Goal: Task Accomplishment & Management: Use online tool/utility

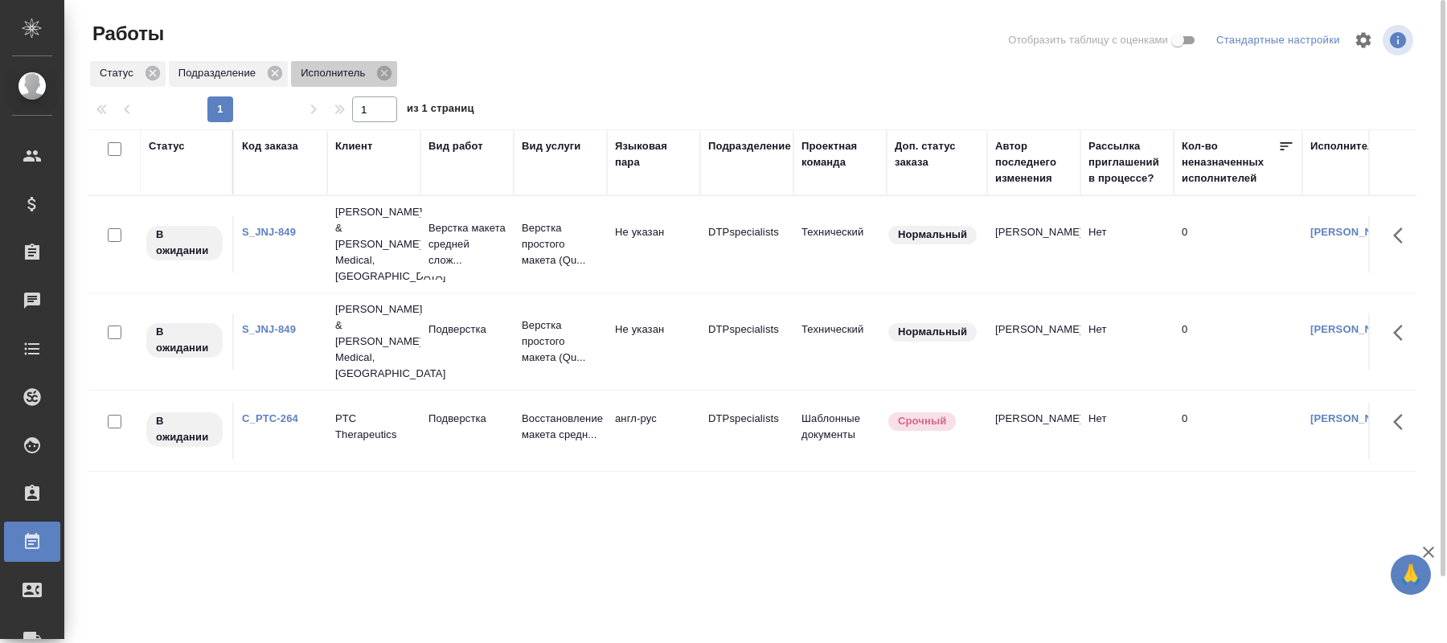
click at [381, 72] on icon at bounding box center [384, 73] width 18 height 18
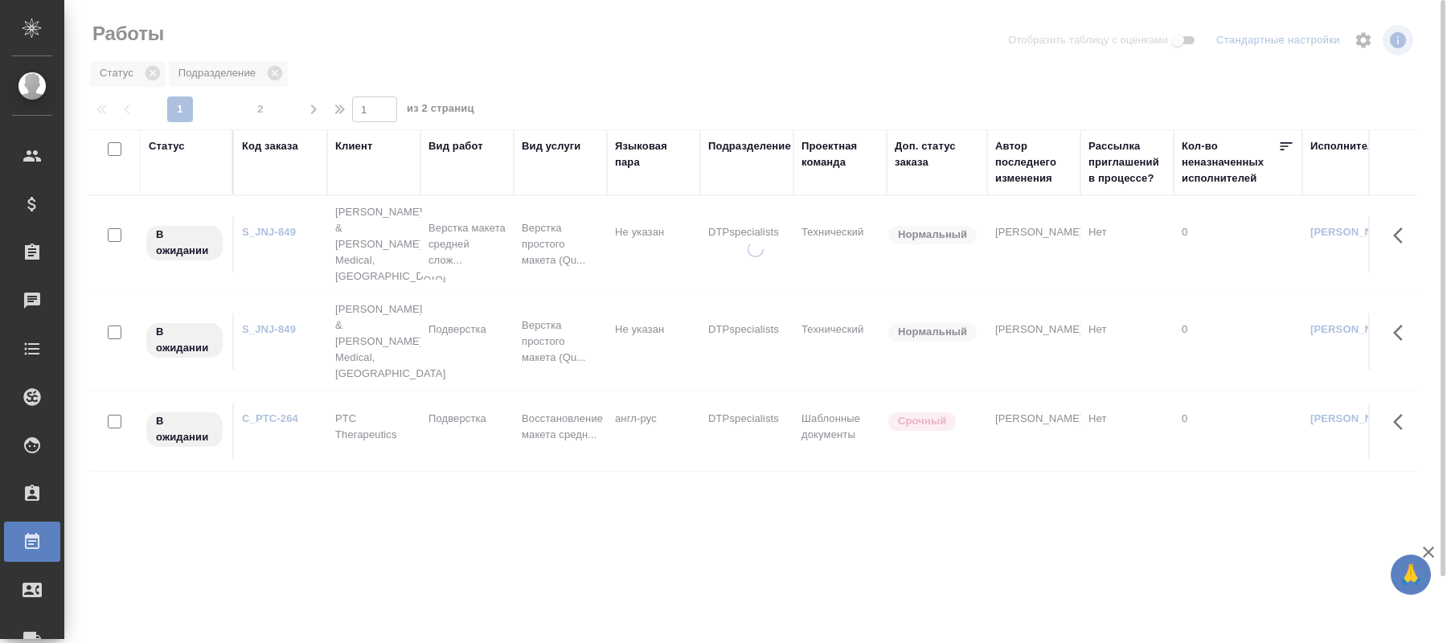
click at [178, 174] on div "Статус" at bounding box center [187, 162] width 76 height 48
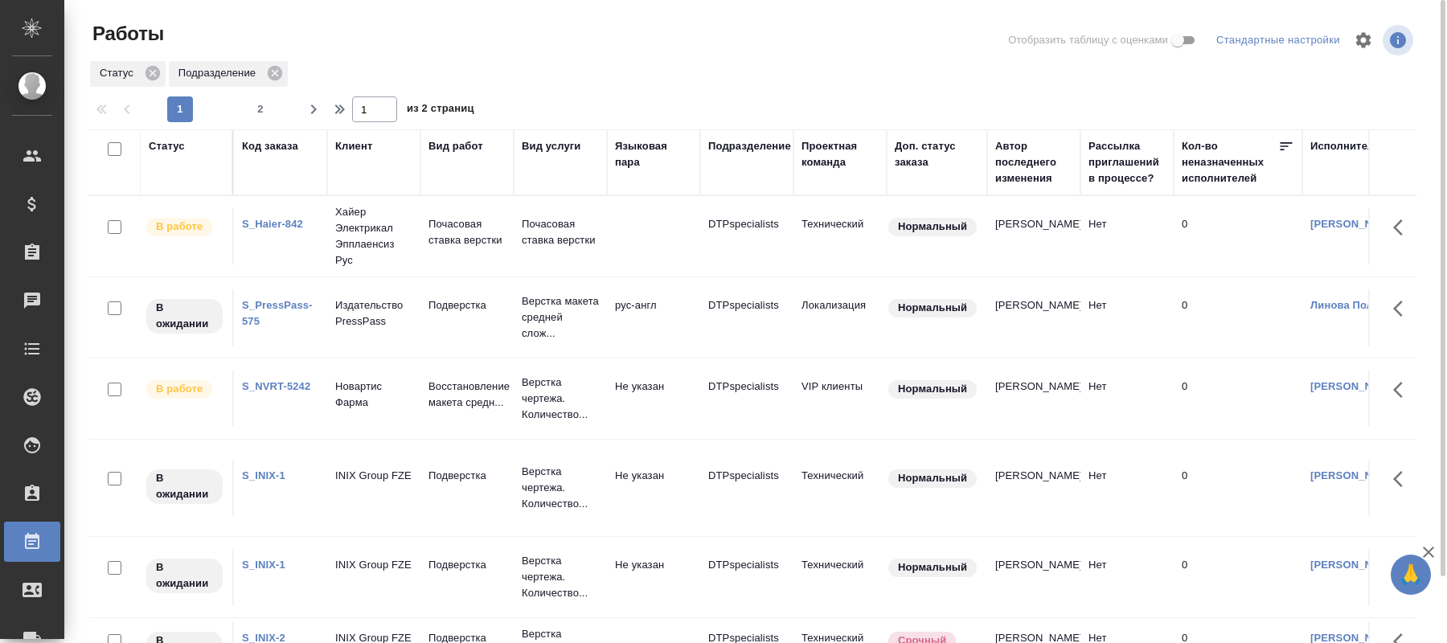
click at [162, 143] on div "Статус" at bounding box center [167, 146] width 36 height 16
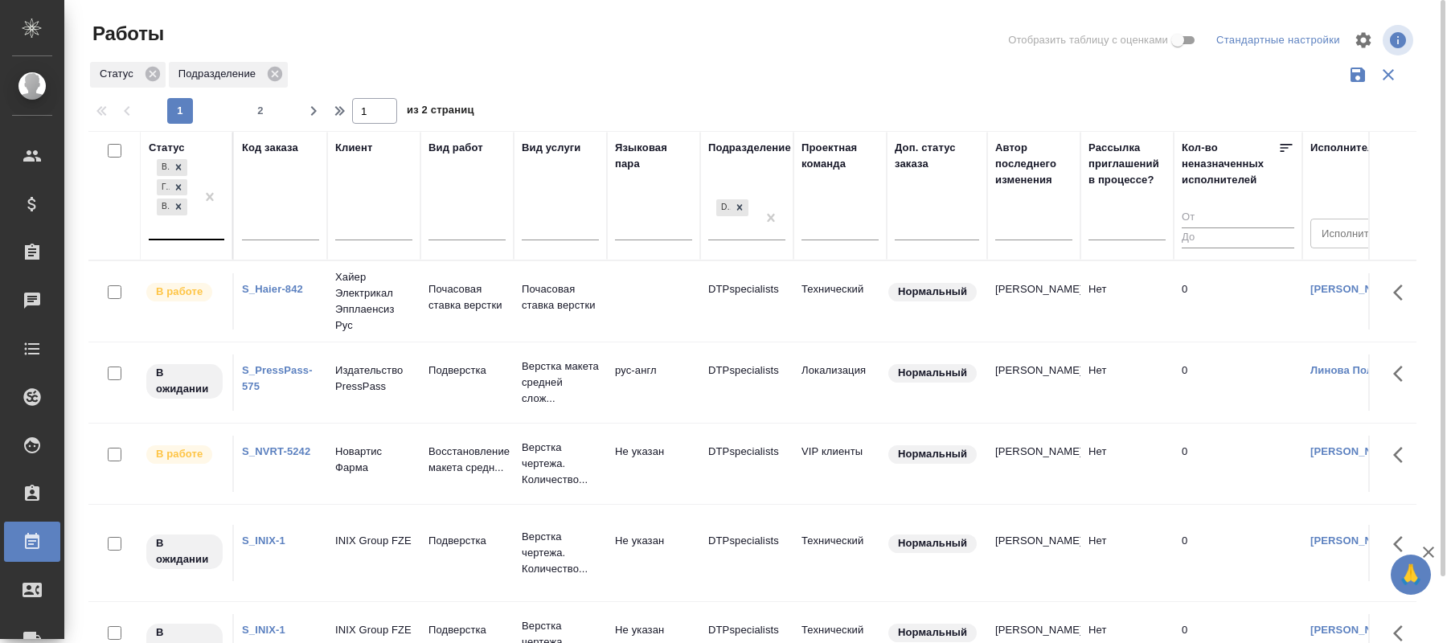
click at [204, 175] on div at bounding box center [209, 197] width 29 height 83
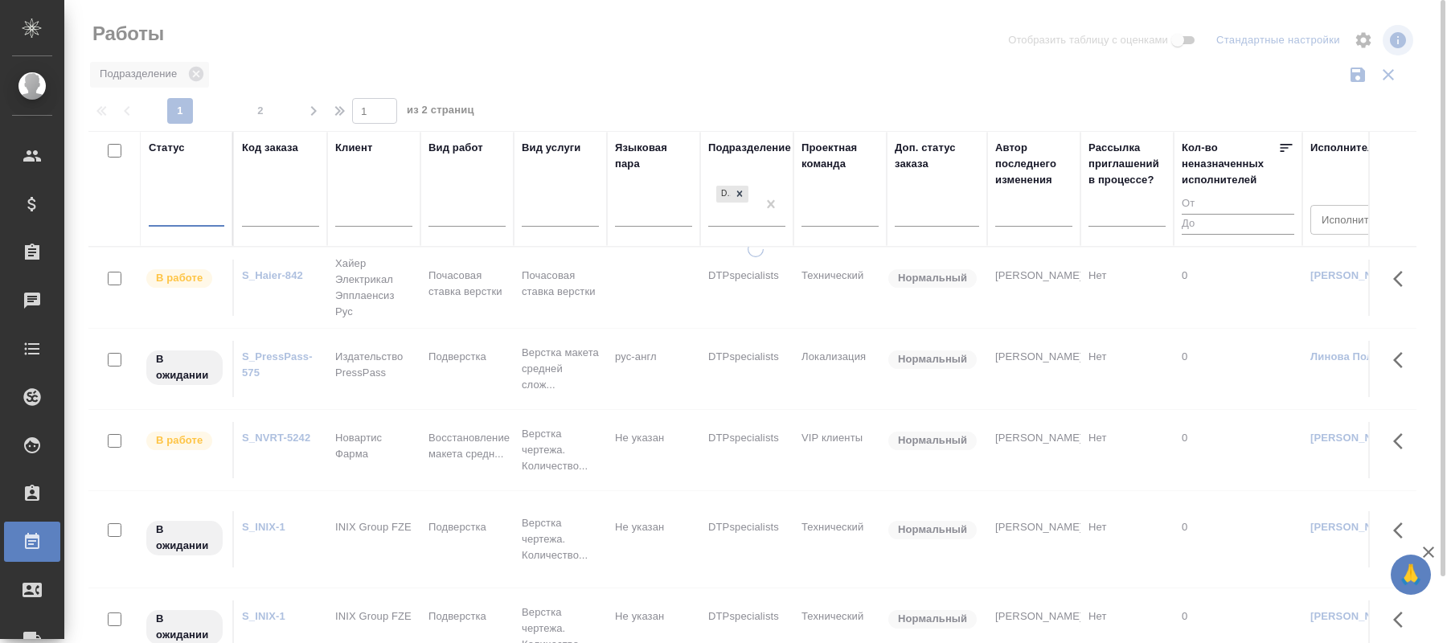
click at [174, 213] on div at bounding box center [187, 210] width 76 height 23
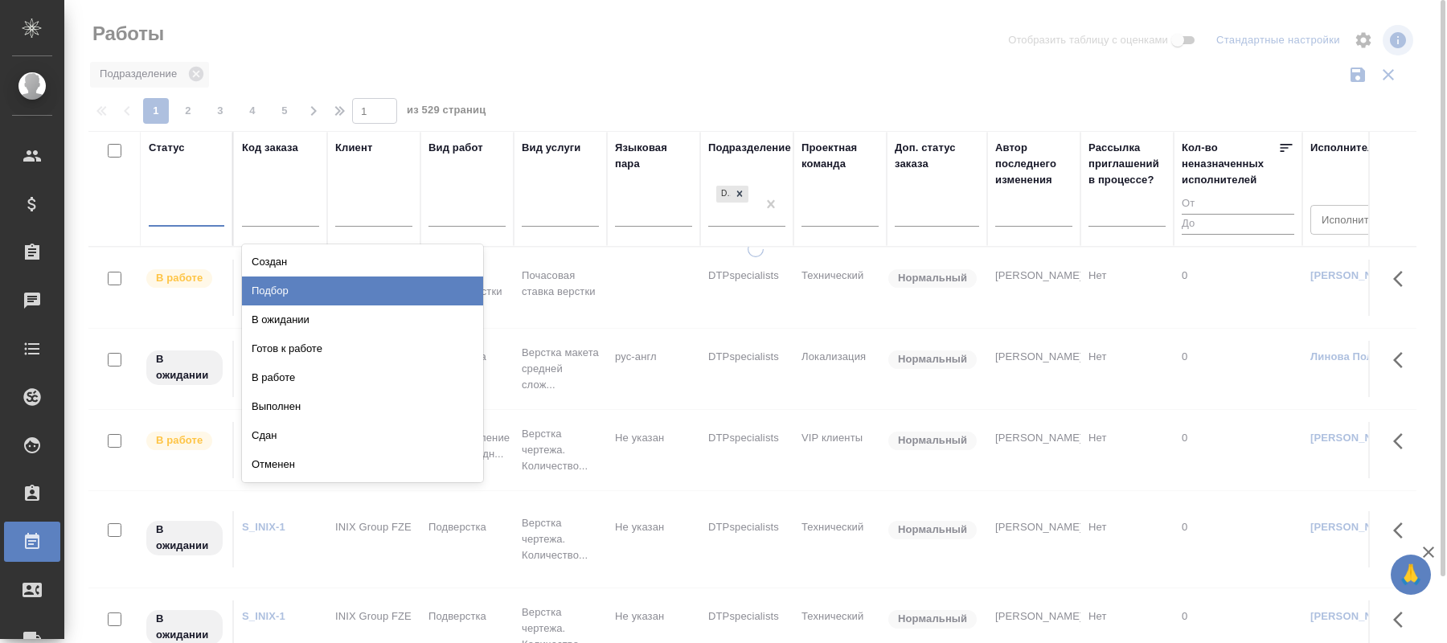
click at [272, 292] on div "Подбор" at bounding box center [362, 291] width 241 height 29
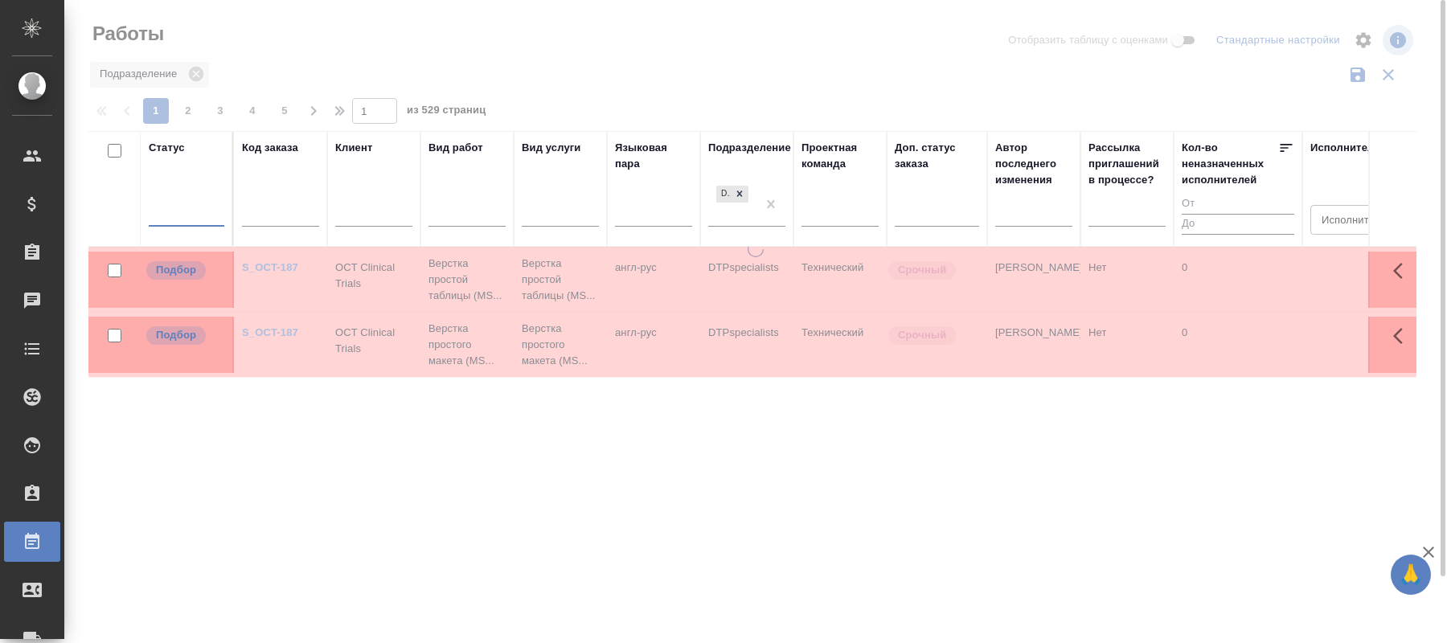
click at [202, 186] on div "Статус option Подбор, selected. 0 results available. Select is focused ,type to…" at bounding box center [187, 189] width 76 height 98
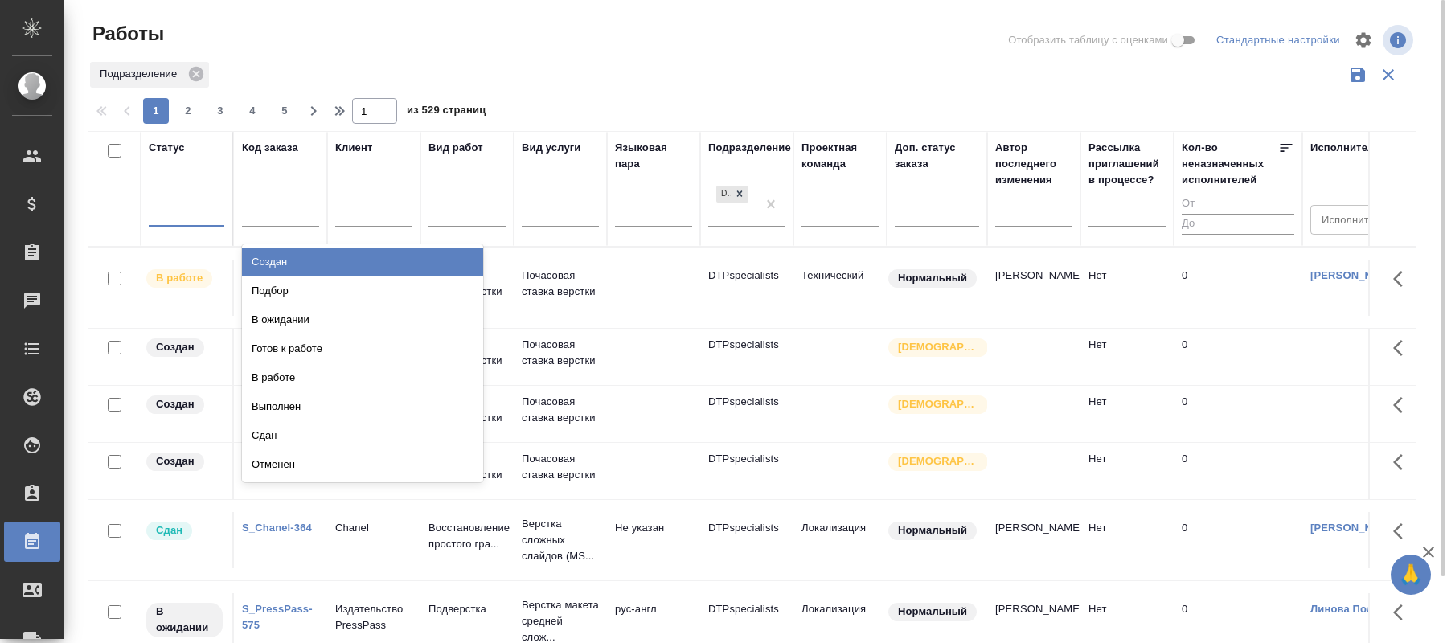
click at [162, 217] on div at bounding box center [187, 210] width 76 height 23
click at [259, 262] on div "Создан" at bounding box center [362, 262] width 241 height 29
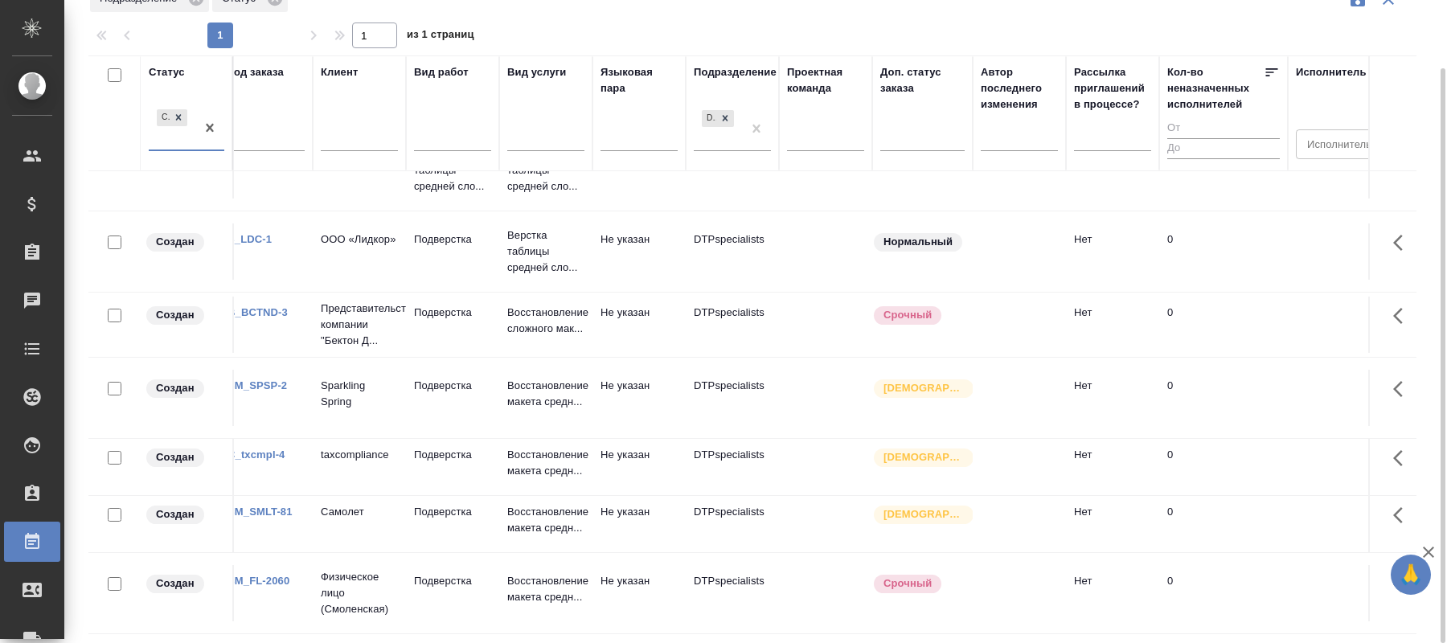
scroll to position [332, 0]
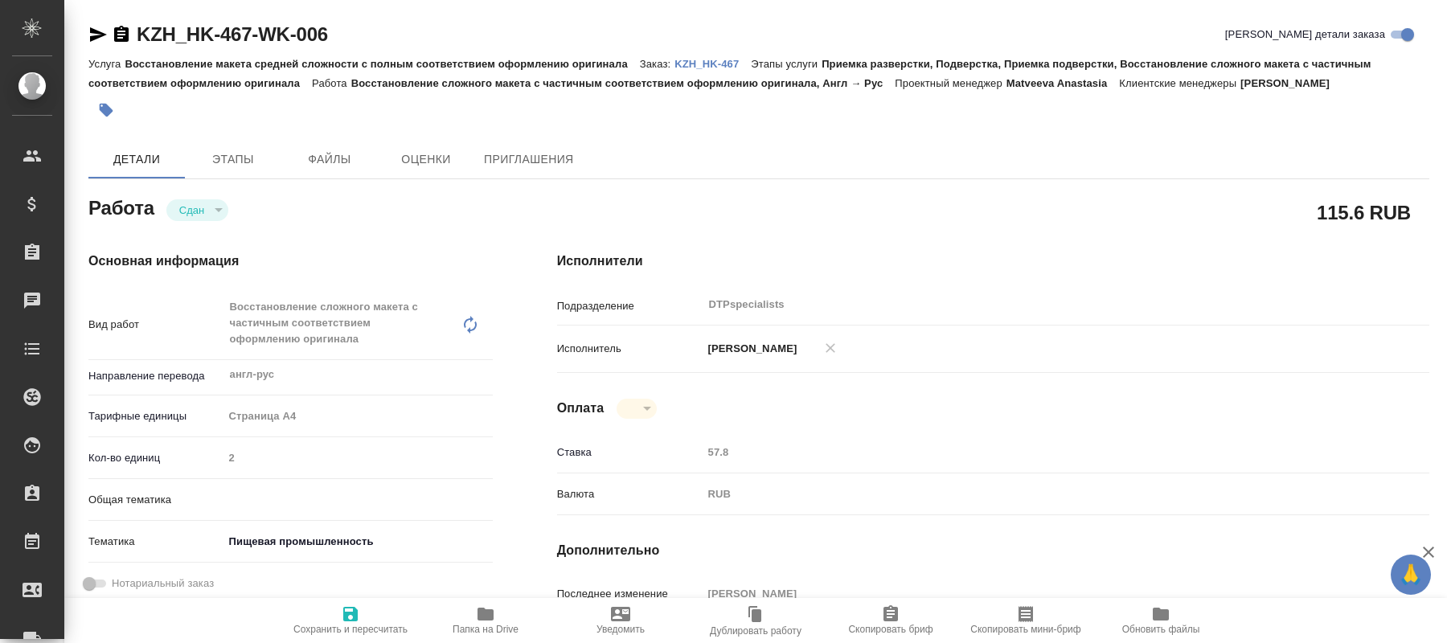
type textarea "x"
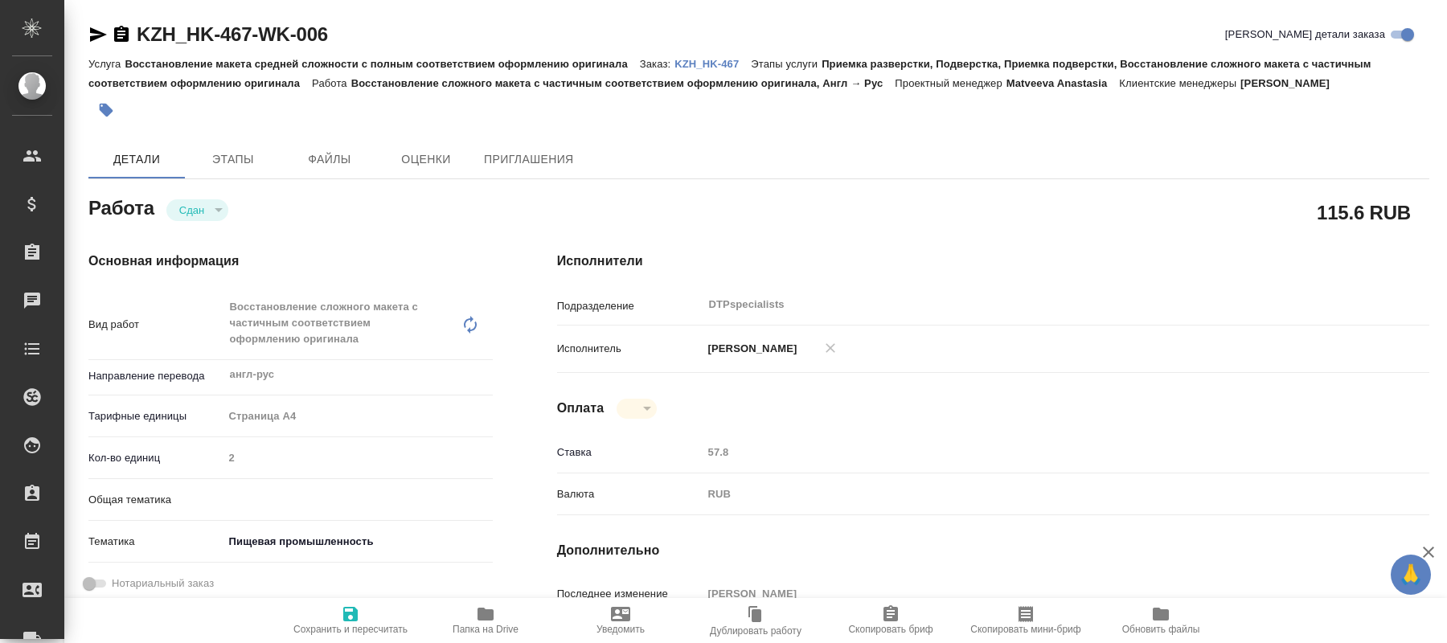
type textarea "x"
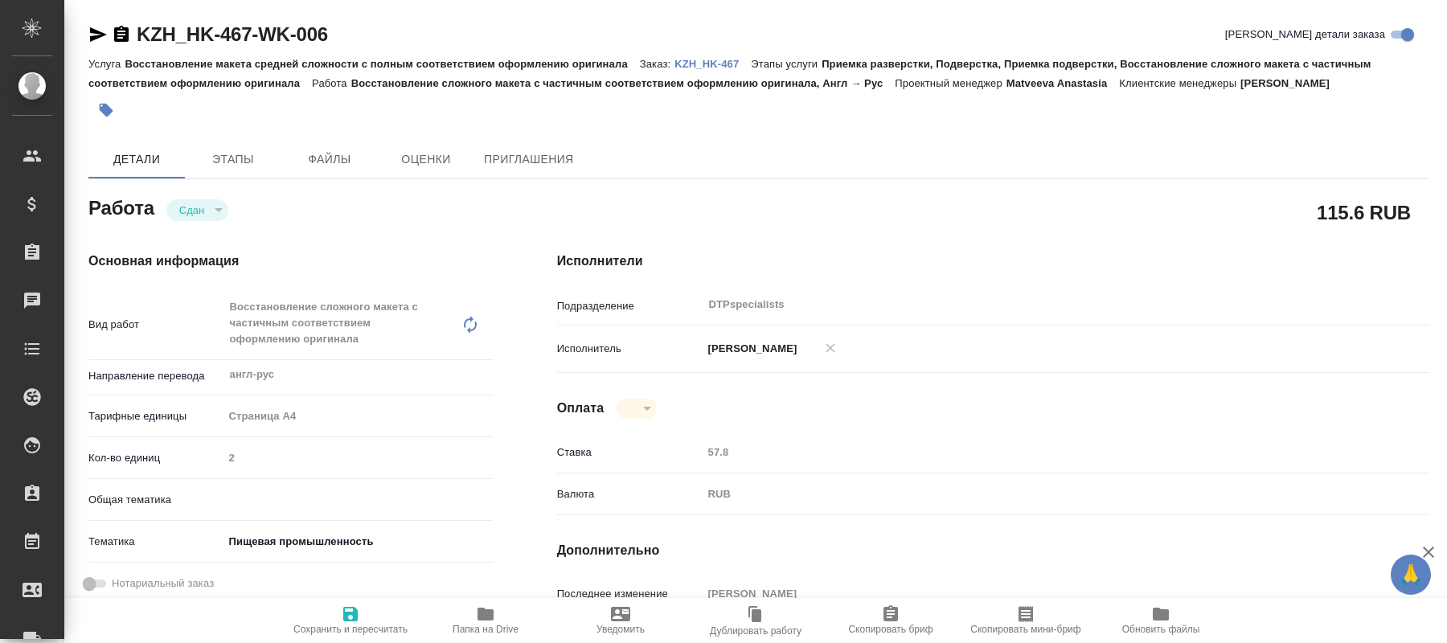
type textarea "x"
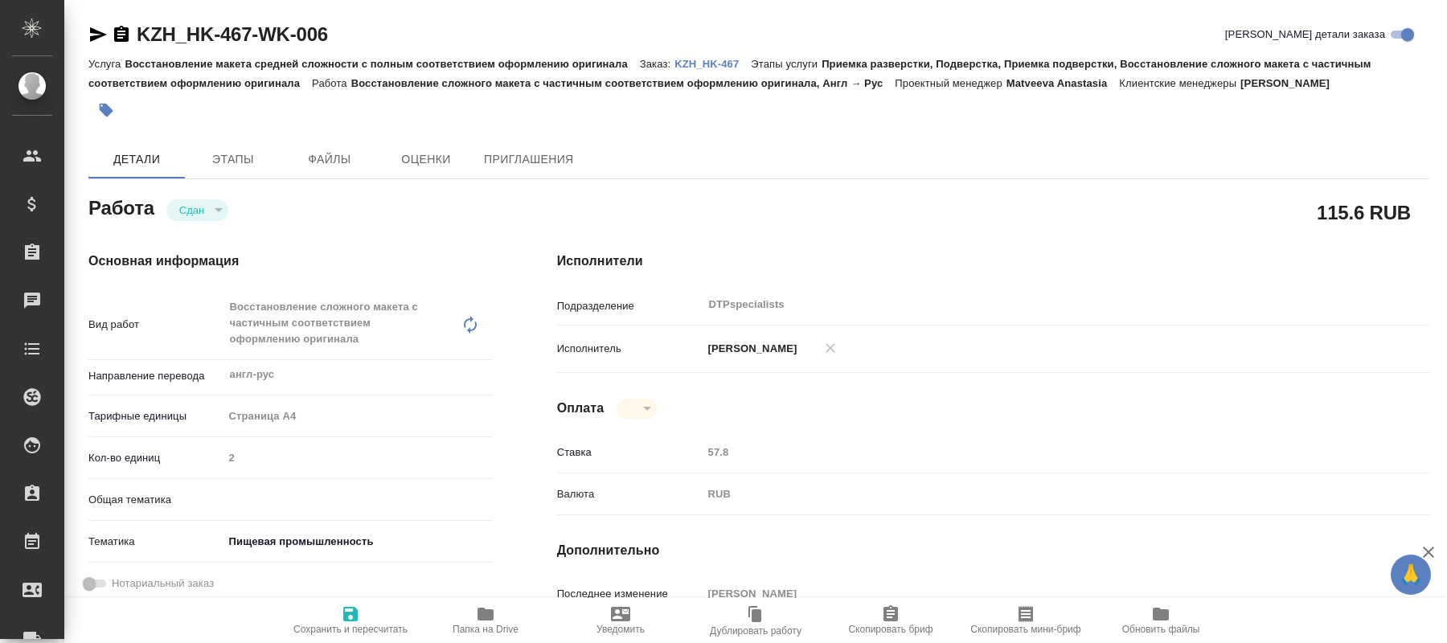
type textarea "x"
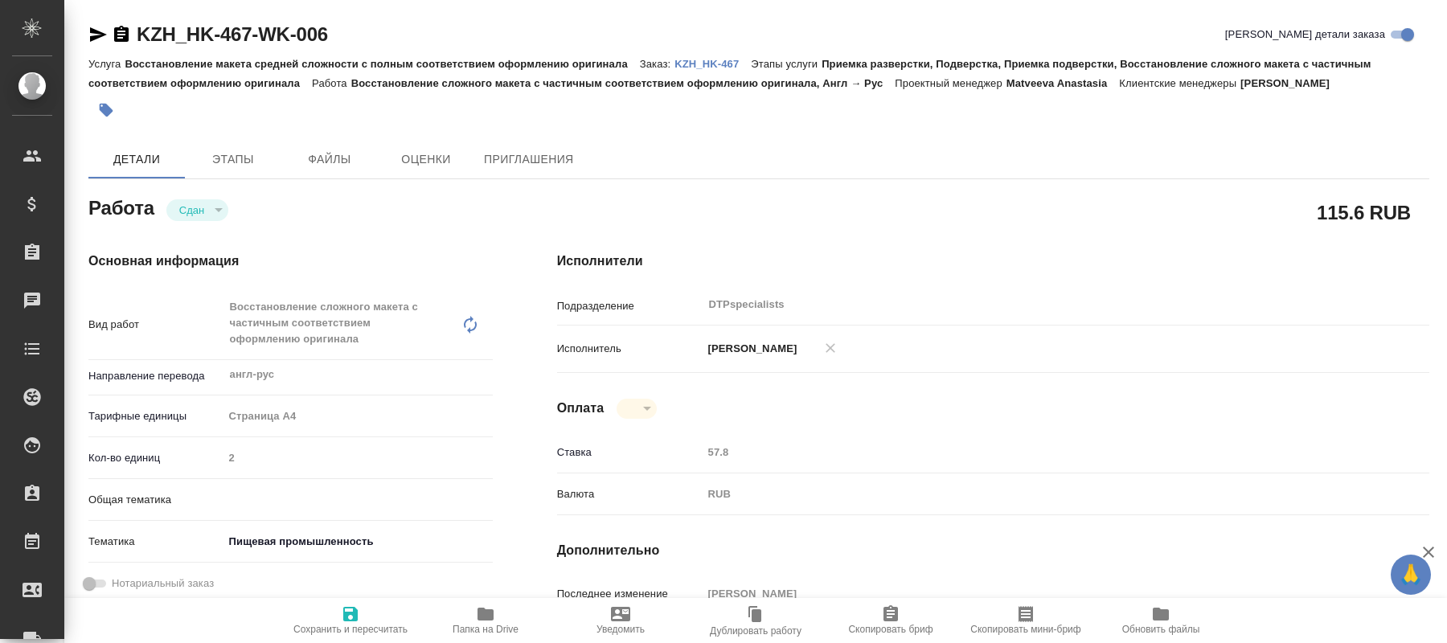
type textarea "x"
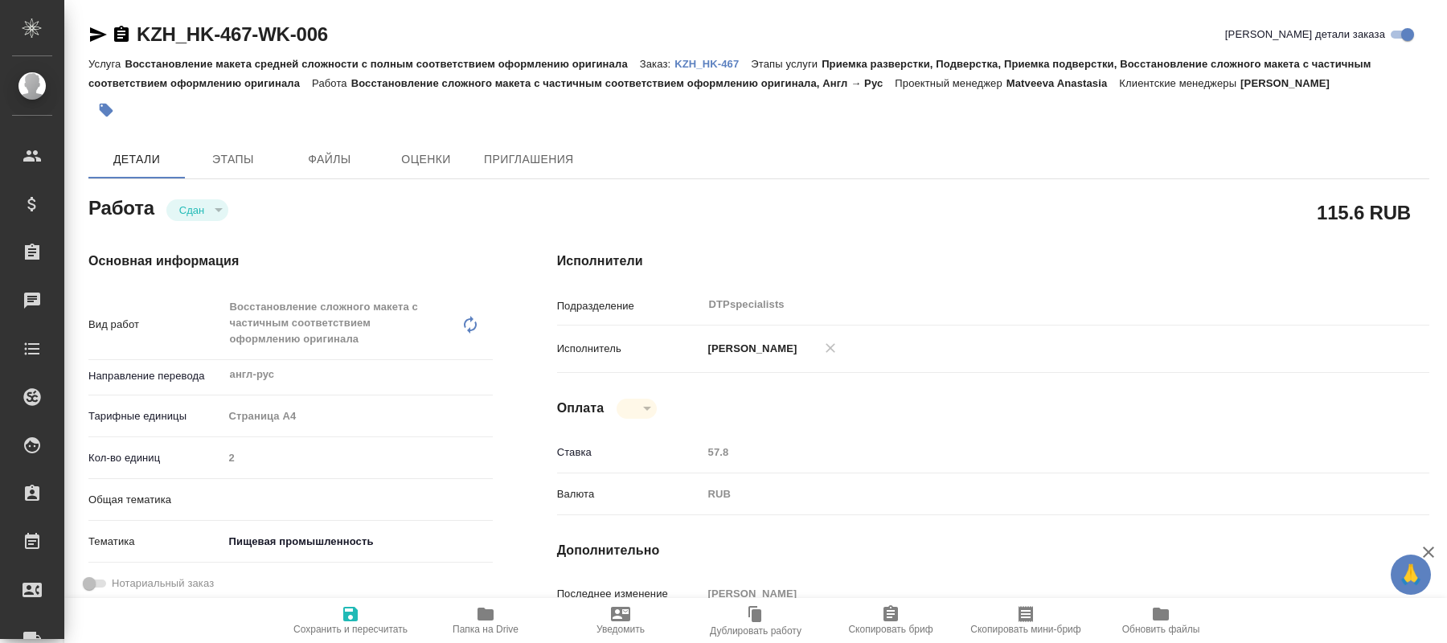
type textarea "x"
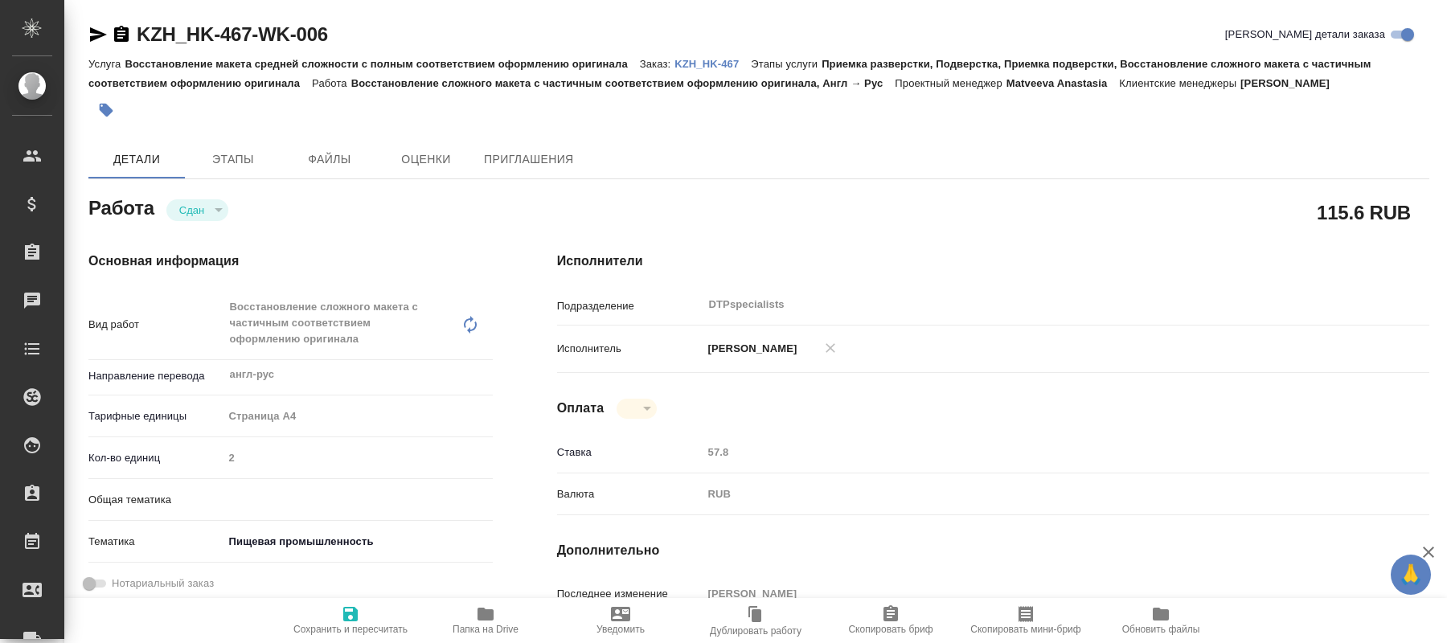
type textarea "x"
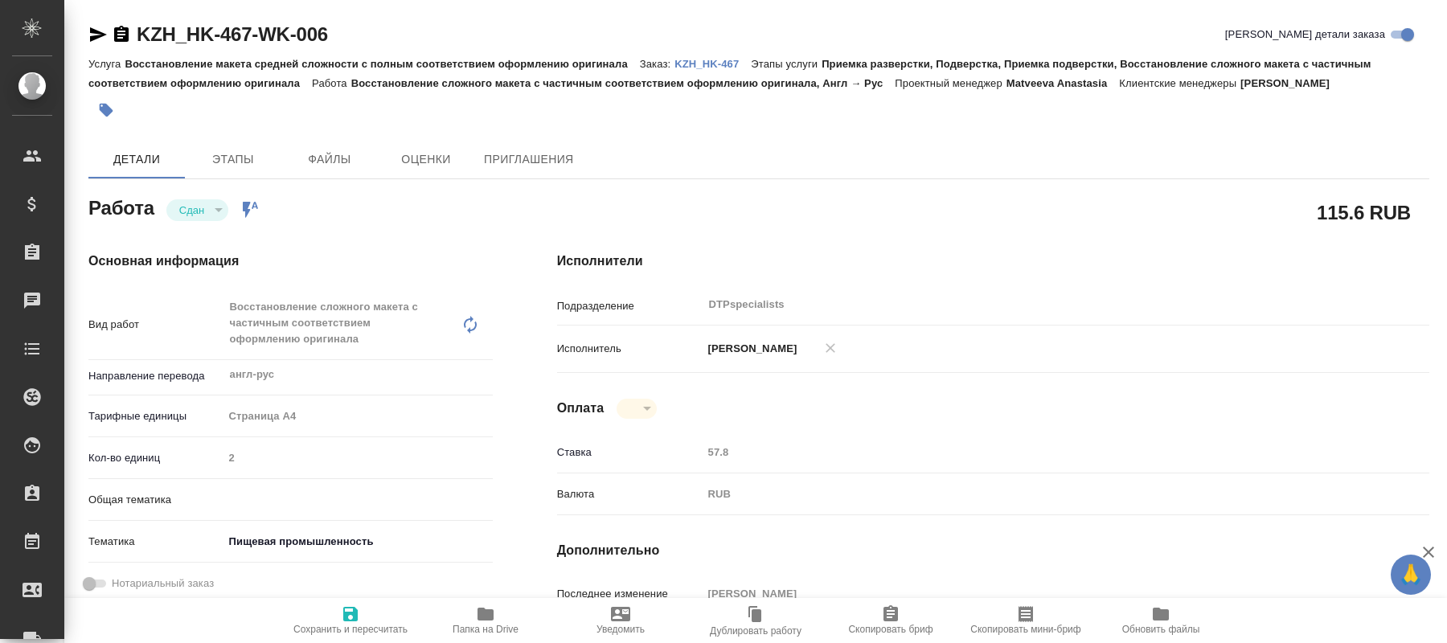
type textarea "x"
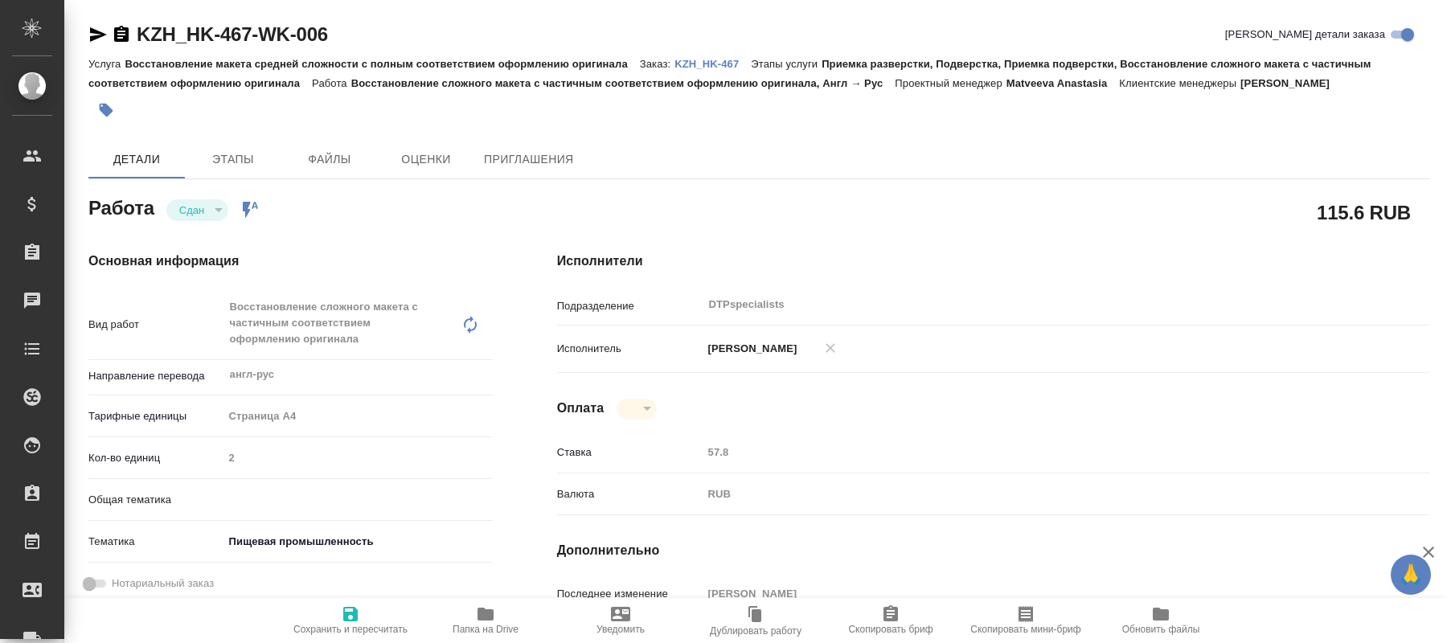
type textarea "x"
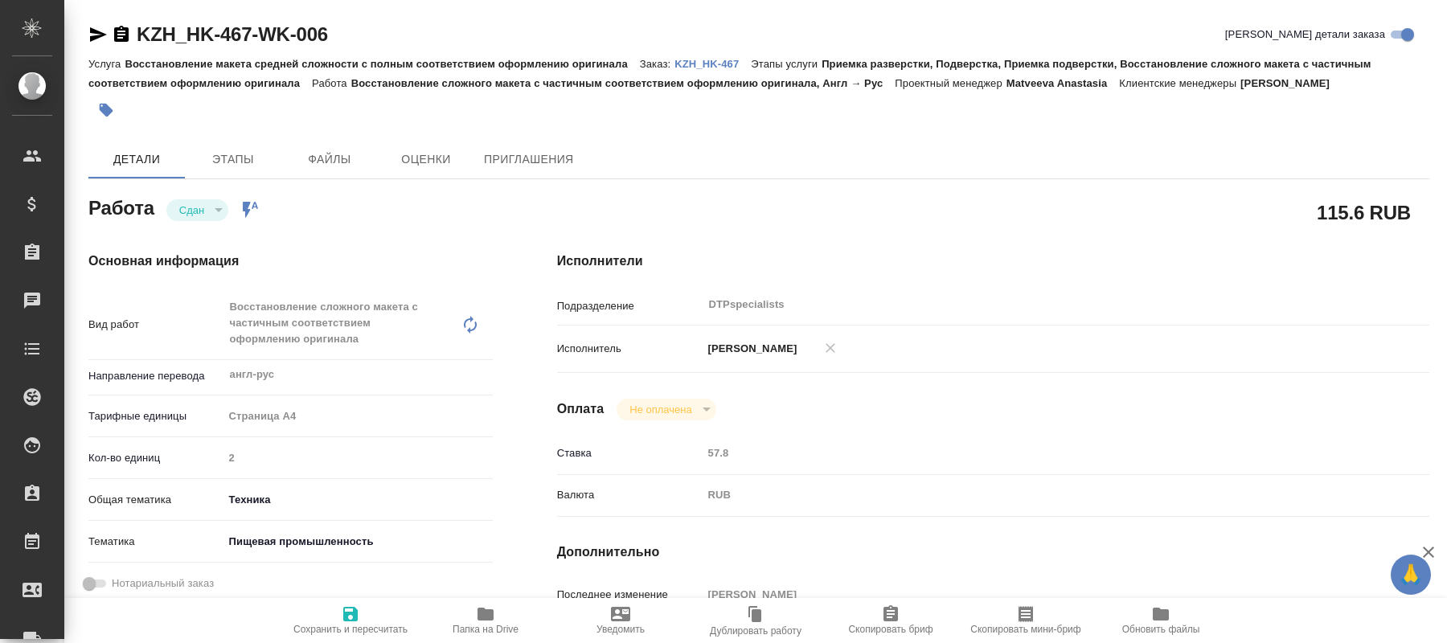
type textarea "x"
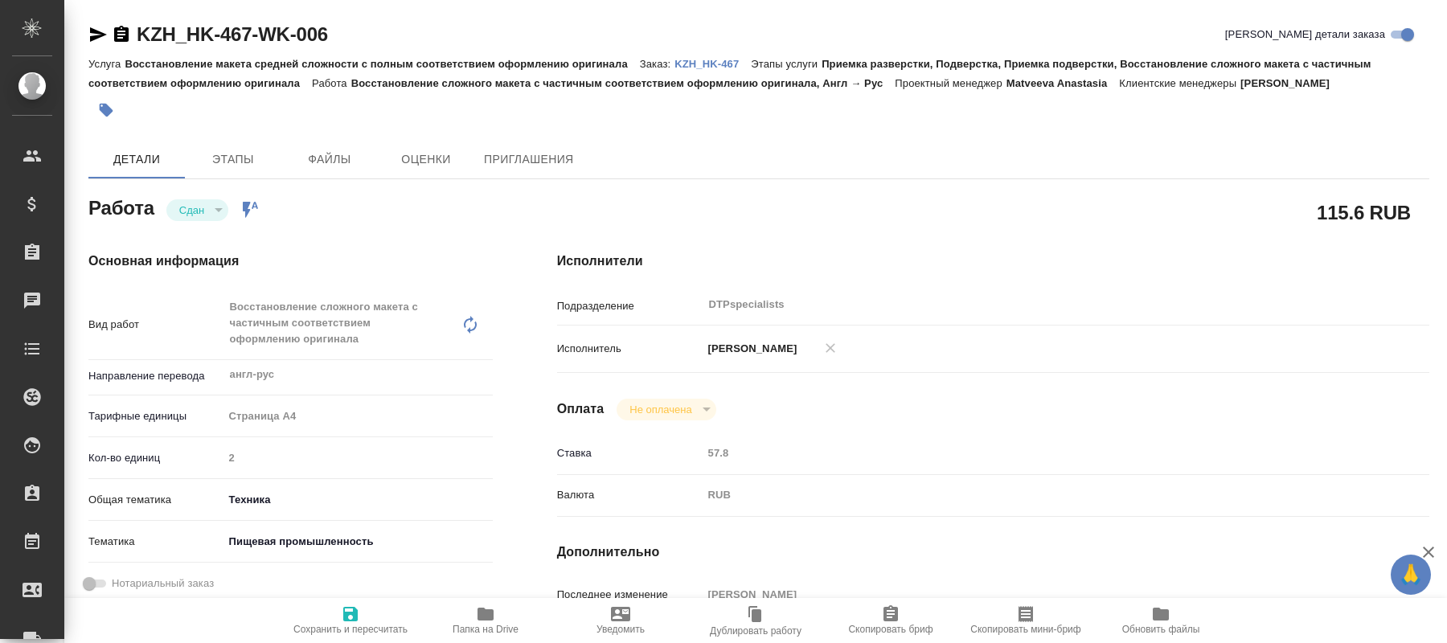
type textarea "x"
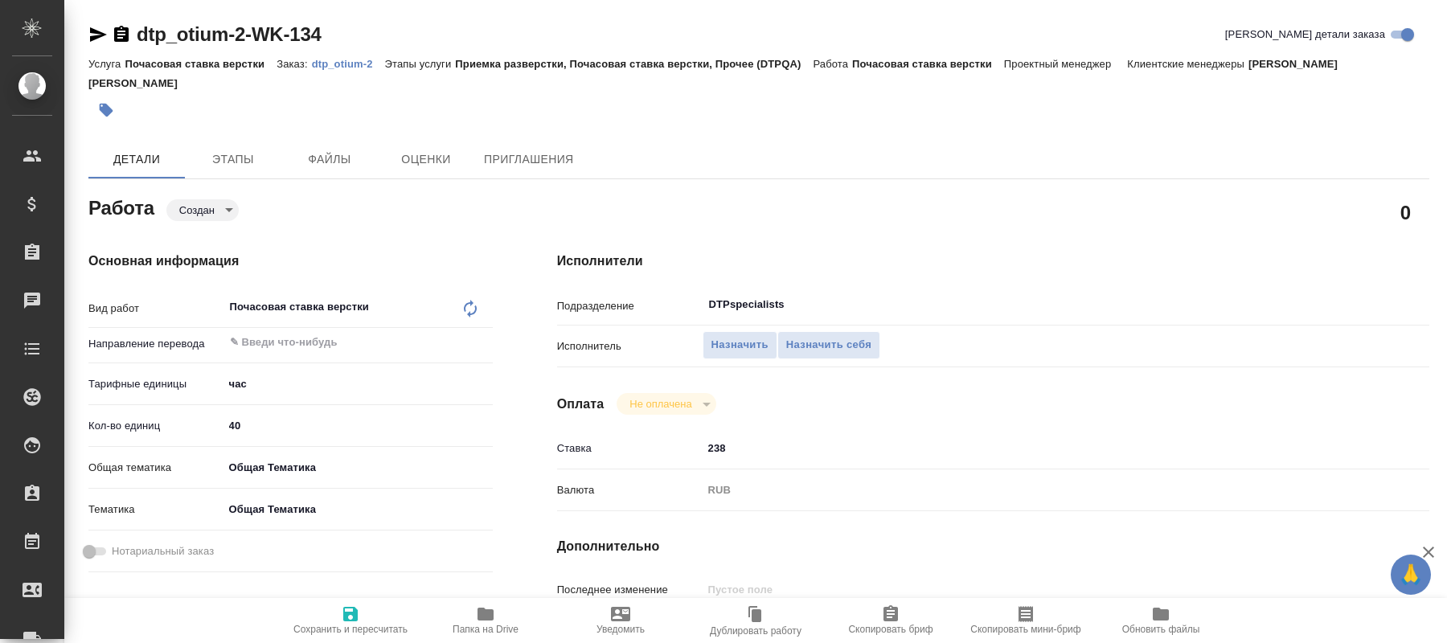
type textarea "x"
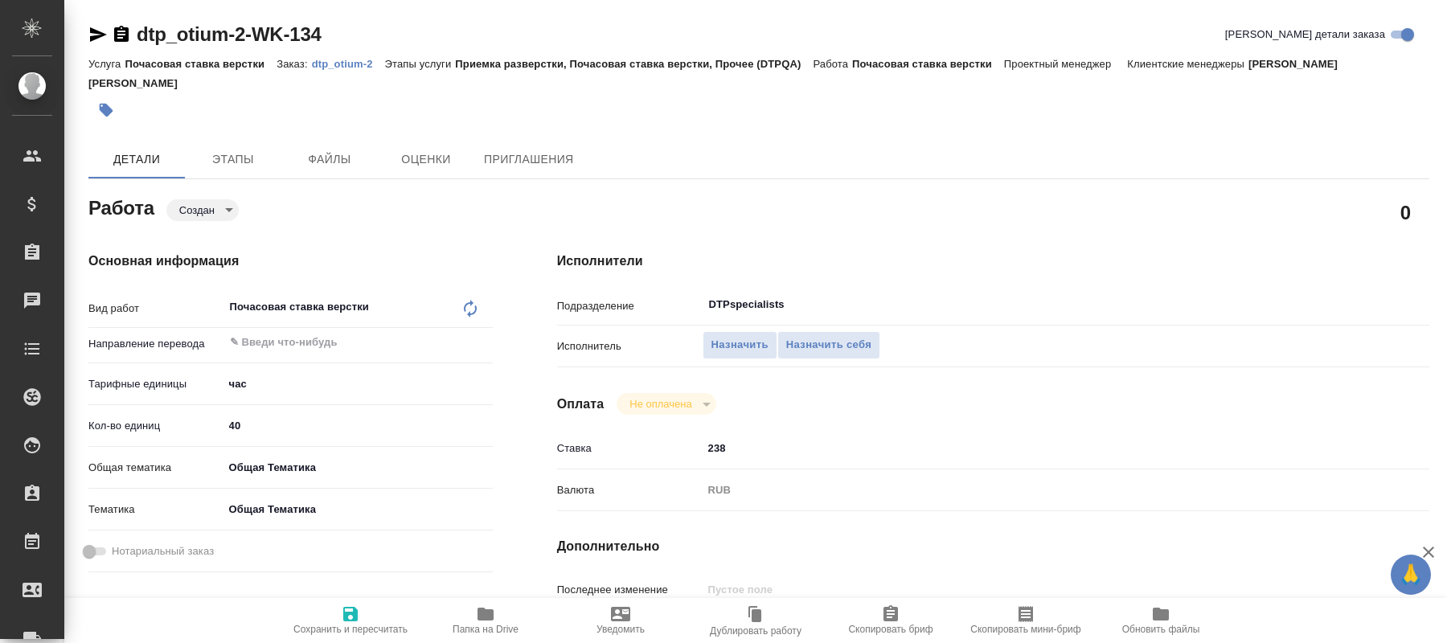
type textarea "x"
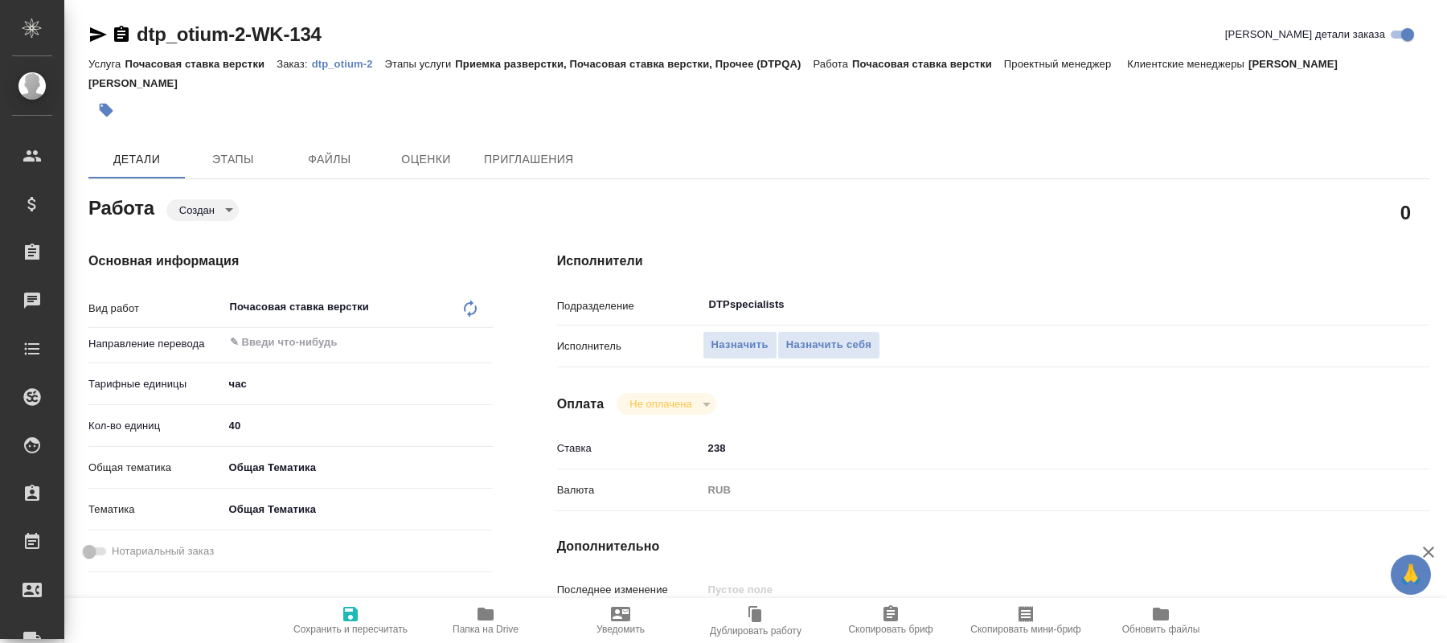
type textarea "x"
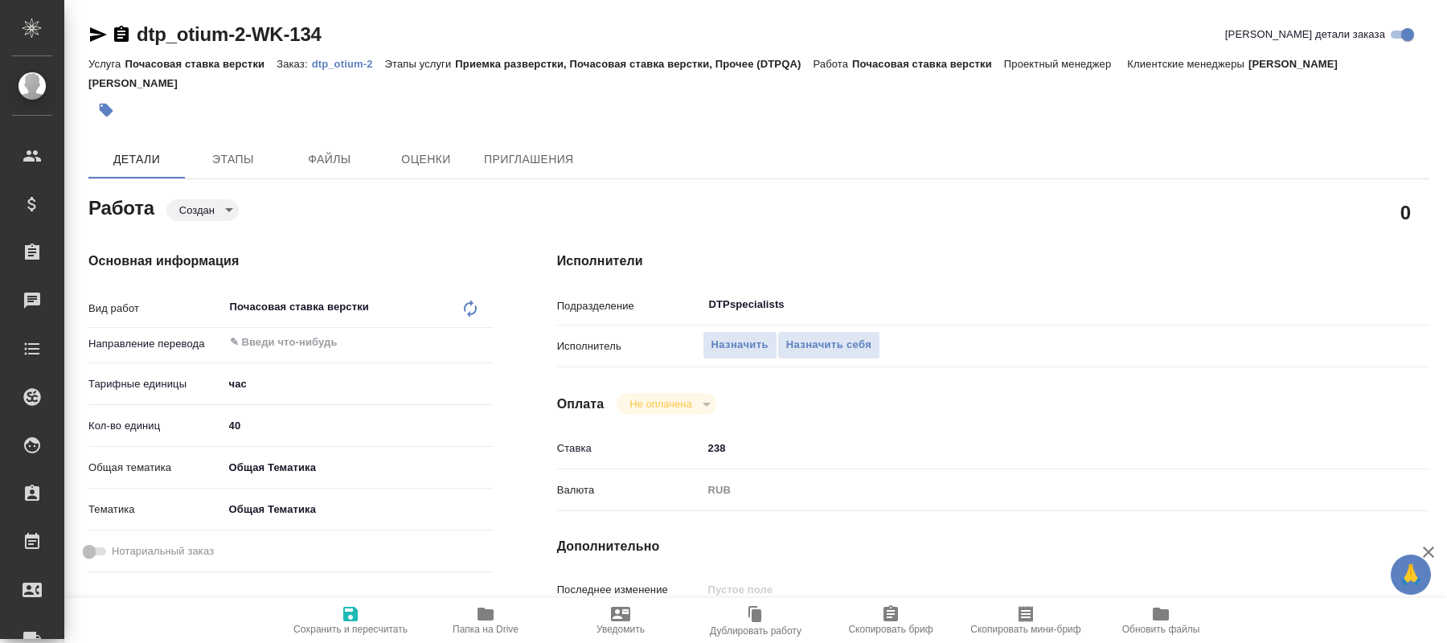
type textarea "x"
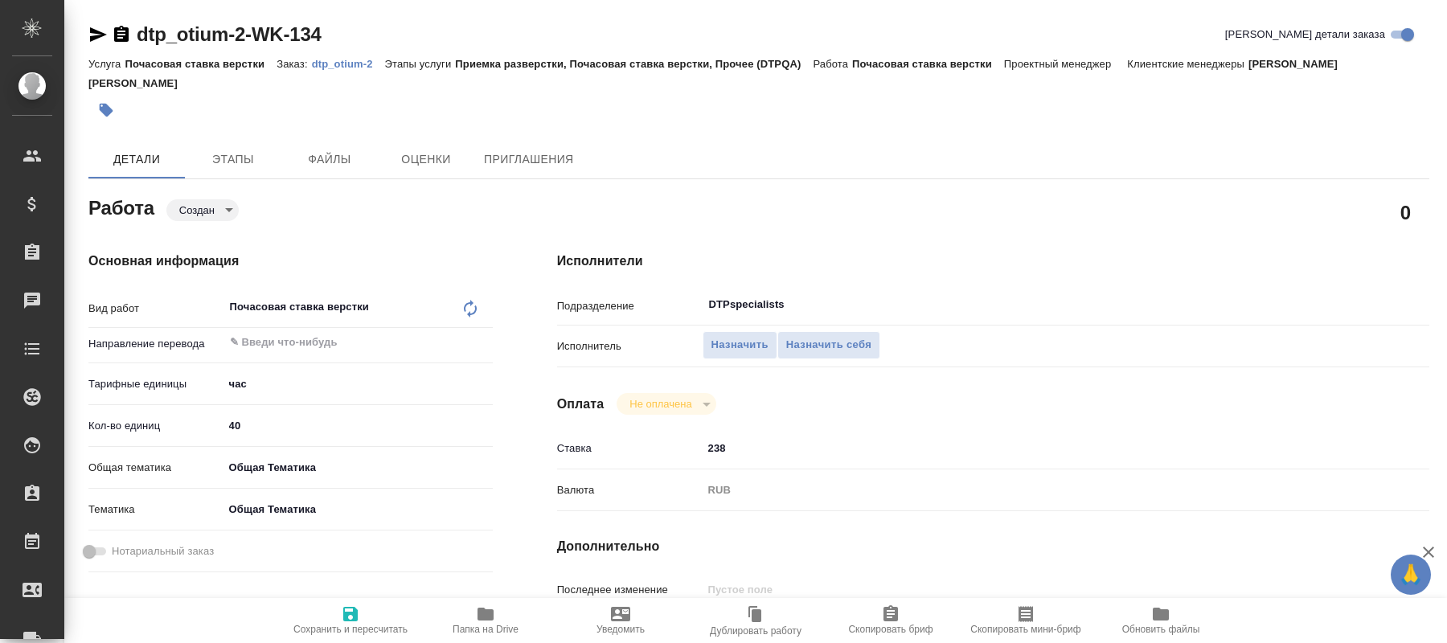
type textarea "x"
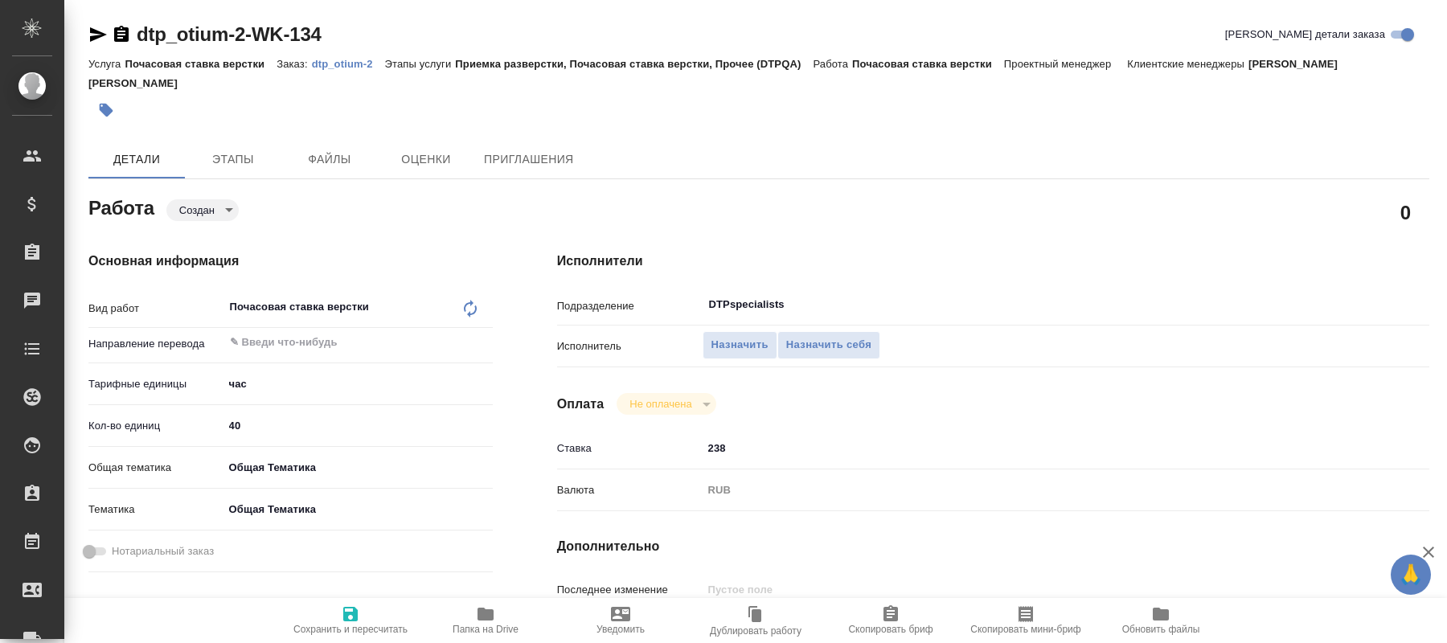
type textarea "x"
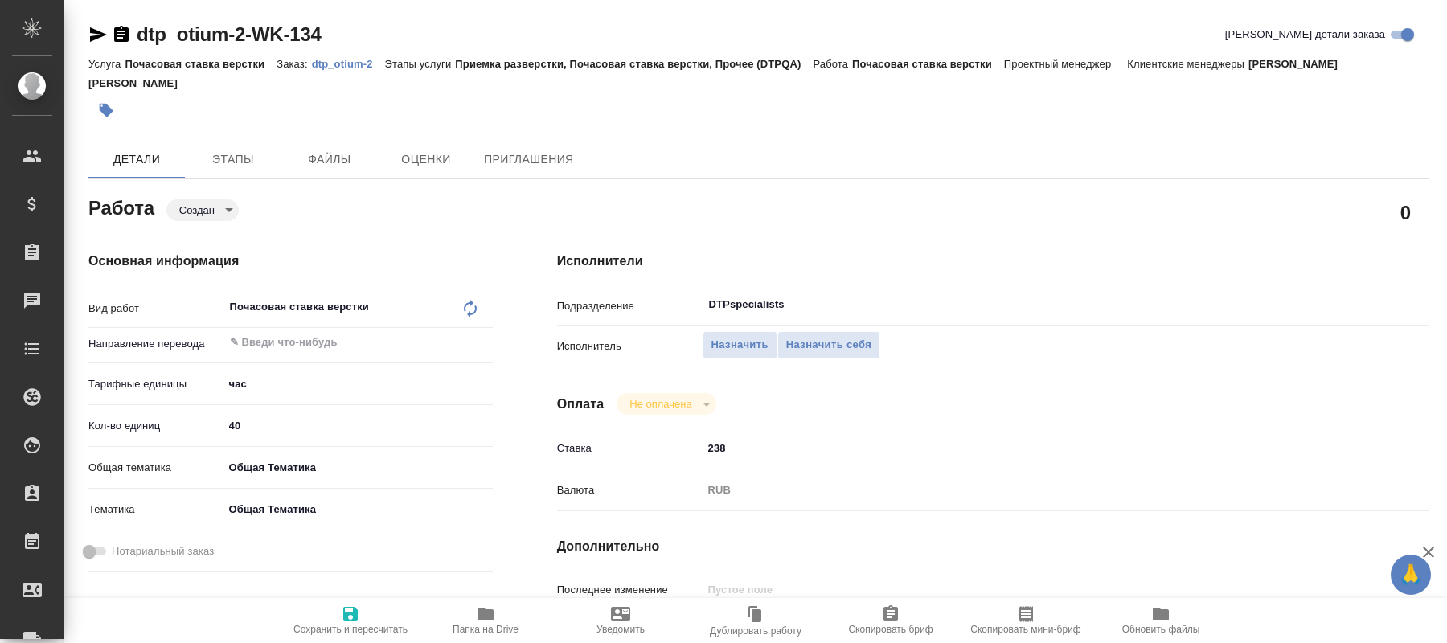
type textarea "x"
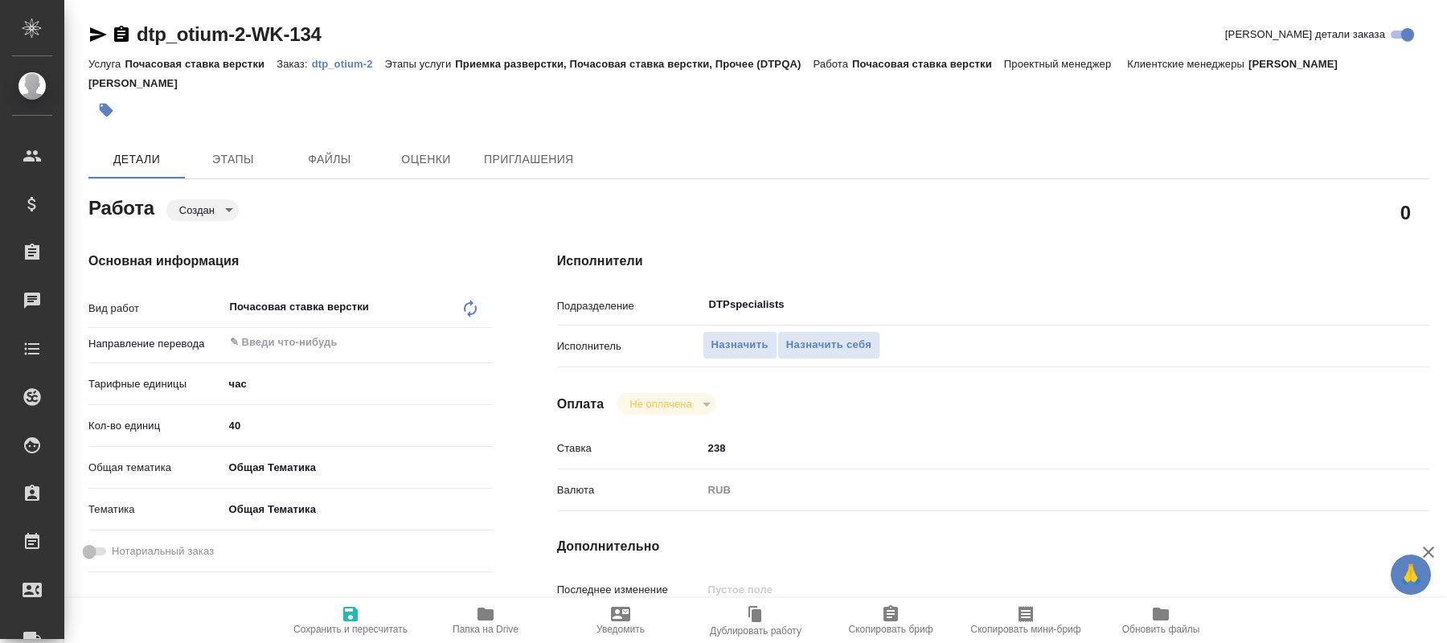
type textarea "x"
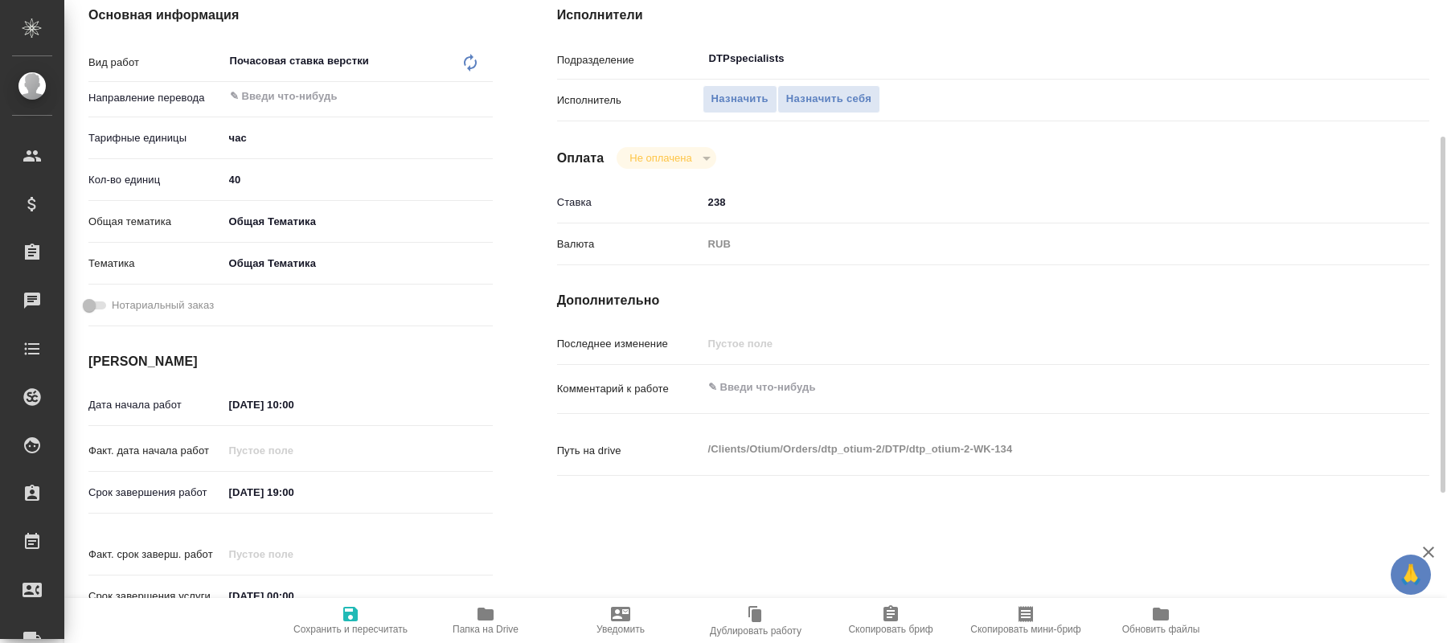
scroll to position [328, 0]
